Goal: Check status: Check status

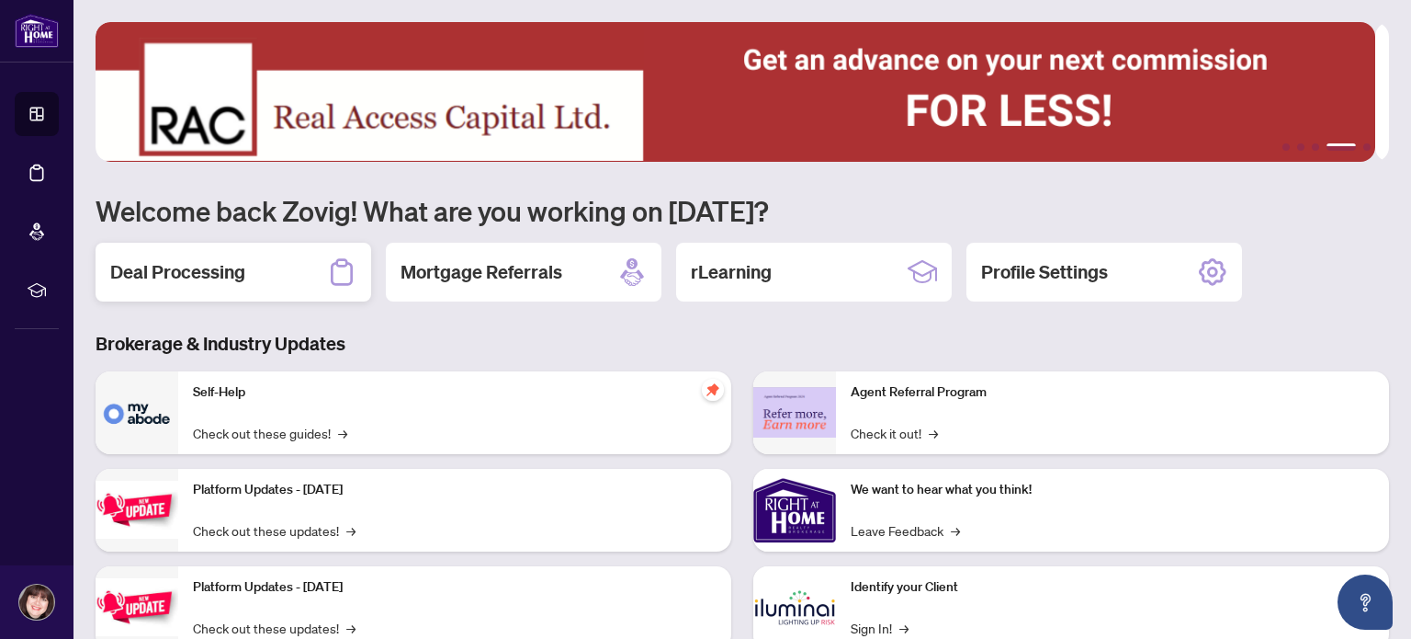
click at [239, 264] on h2 "Deal Processing" at bounding box center [177, 272] width 135 height 26
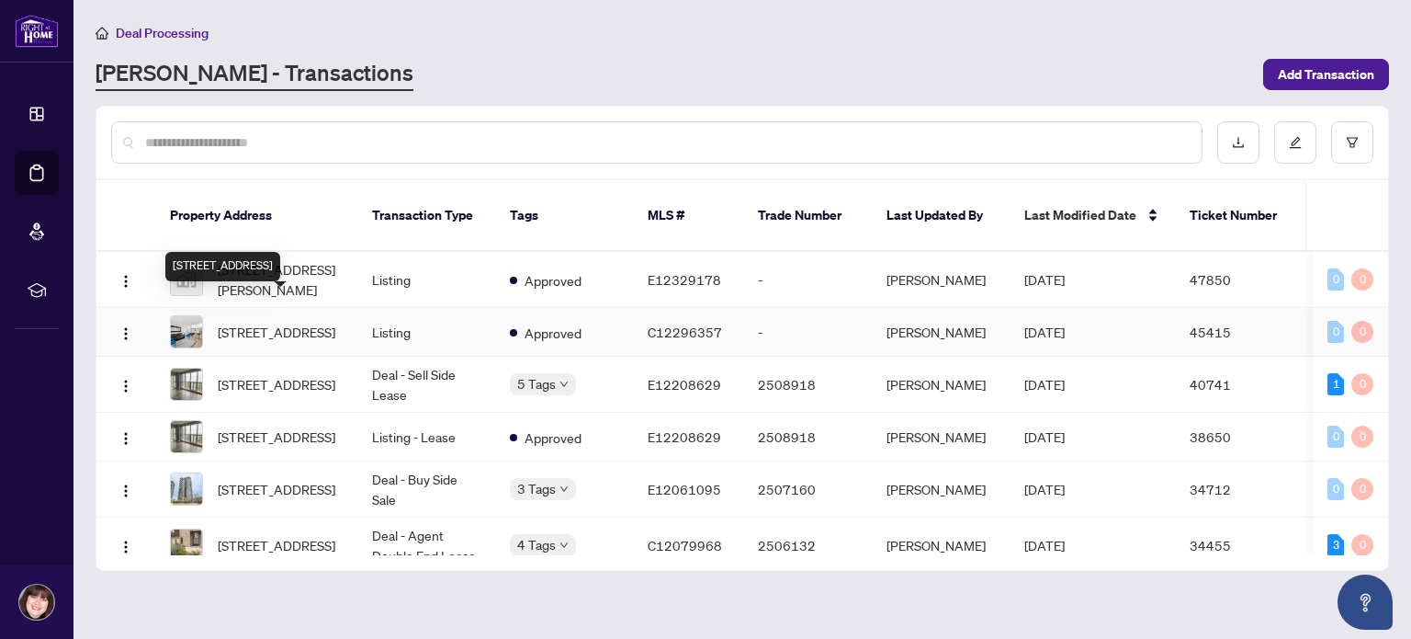
click at [261, 322] on span "113-1837 Eglinton Ave, Toronto, Ontario M4A 2Y4, Canada" at bounding box center [277, 332] width 118 height 20
